Goal: Task Accomplishment & Management: Use online tool/utility

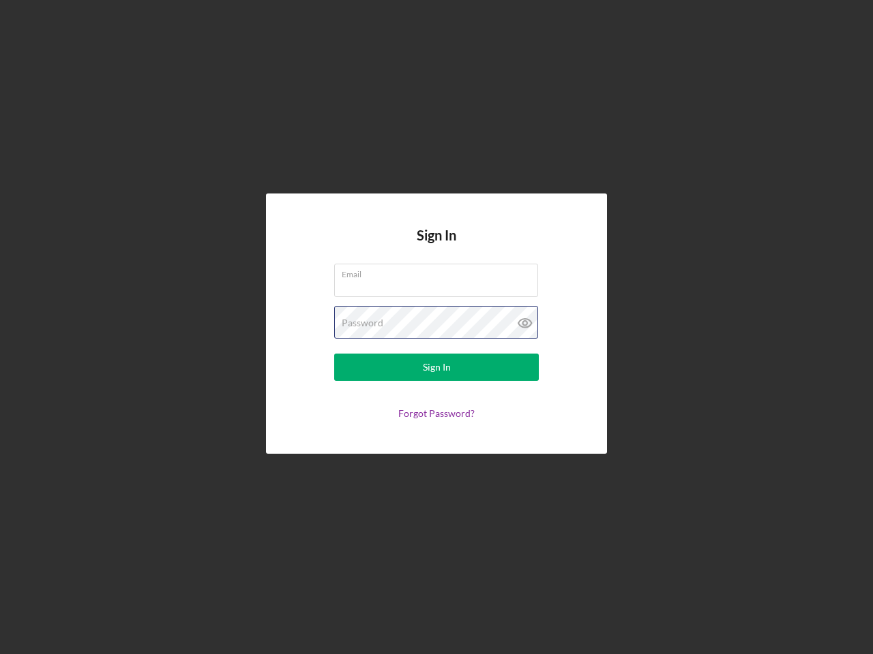
click at [436, 327] on div "Password" at bounding box center [436, 323] width 205 height 34
click at [525, 323] on icon at bounding box center [525, 323] width 34 height 34
